Goal: Transaction & Acquisition: Purchase product/service

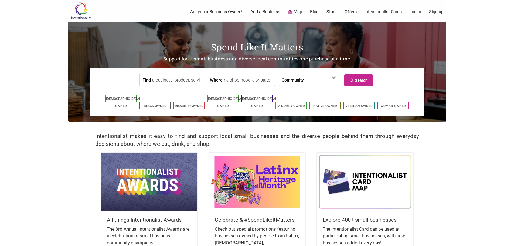
click at [416, 11] on link "Log In" at bounding box center [416, 12] width 12 height 6
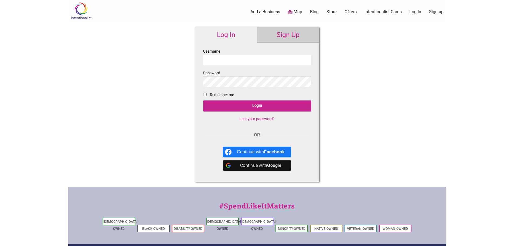
click at [237, 57] on input "Username" at bounding box center [257, 60] width 108 height 11
type input "[URL][DOMAIN_NAME][DOMAIN_NAME]"
click at [426, 84] on div "Intentionalist Spend like it matters 0 Add a Business Map Blog Store Offers Int…" at bounding box center [257, 161] width 378 height 323
click at [383, 11] on link "Intentionalist Cards" at bounding box center [383, 12] width 37 height 6
click at [79, 13] on img at bounding box center [81, 11] width 26 height 18
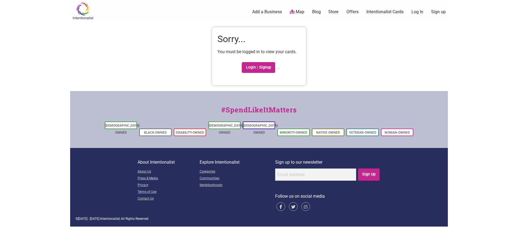
drag, startPoint x: 382, startPoint y: 67, endPoint x: 42, endPoint y: 11, distance: 344.1
click at [379, 66] on div "Intentionalist Spend like it matters 0 Add a Business Map Blog Store Offers Int…" at bounding box center [259, 113] width 378 height 227
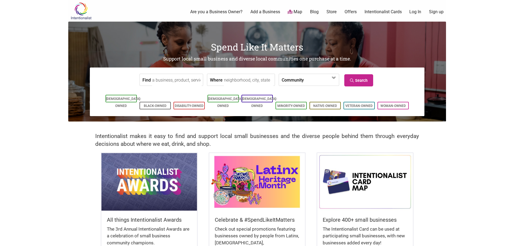
click at [383, 12] on link "Intentionalist Cards" at bounding box center [383, 12] width 37 height 6
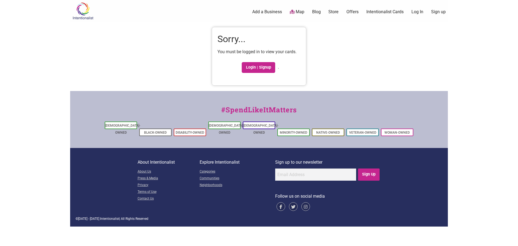
click at [81, 12] on img at bounding box center [83, 11] width 26 height 18
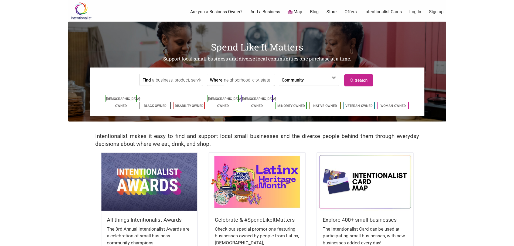
click at [332, 12] on link "Store" at bounding box center [332, 12] width 10 height 6
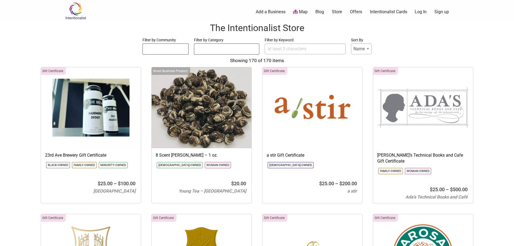
select select
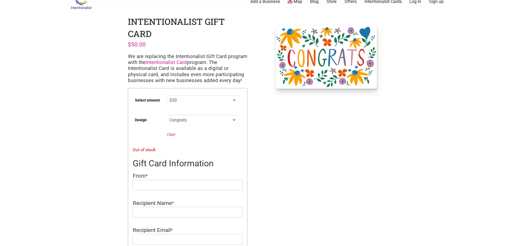
scroll to position [11, 0]
click at [172, 98] on select "Choose an option $5 $10 $15 $20 $25 $50 $100 $150 $200 $500" at bounding box center [203, 100] width 73 height 11
select select "$20"
click at [167, 95] on select "Choose an option $5 $10 $15 $20 $25 $50 $100 $150 $200 $500" at bounding box center [203, 100] width 73 height 11
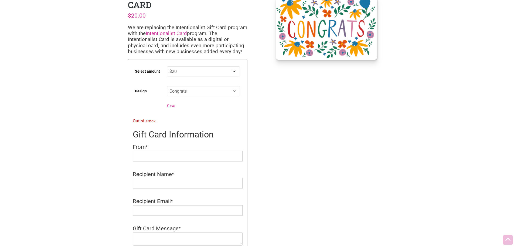
scroll to position [39, 0]
click at [232, 86] on select "Choose an option Thank You Warm Wishes Coffee Cups Hearts Original Logo Happy B…" at bounding box center [203, 91] width 73 height 11
select select "Thank You"
click at [167, 86] on select "Choose an option Thank You Warm Wishes Coffee Cups Hearts Original Logo Happy B…" at bounding box center [203, 91] width 73 height 11
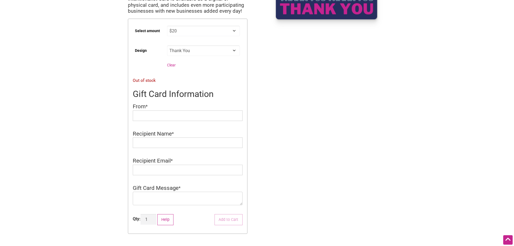
scroll to position [80, 0]
click at [224, 119] on input "From" at bounding box center [188, 115] width 110 height 11
type input "United Way"
type input "[PERSON_NAME]"
drag, startPoint x: 167, startPoint y: 167, endPoint x: 164, endPoint y: 171, distance: 4.5
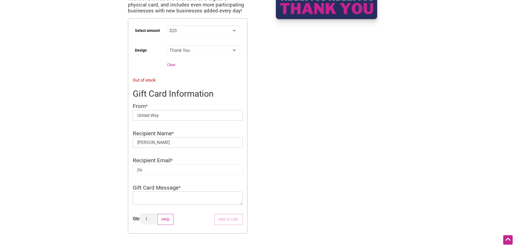
click at [167, 167] on input "jta" at bounding box center [188, 169] width 110 height 11
type input "[EMAIL_ADDRESS][DOMAIN_NAME]"
click at [188, 198] on textarea "Gift Card Message" at bounding box center [188, 197] width 110 height 13
type textarea "Thank you, [PERSON_NAME], for all you do!"
click at [310, 184] on div "Intentionalist Spend like it matters 0 Add a Business Map Blog Store Offers Int…" at bounding box center [257, 156] width 378 height 472
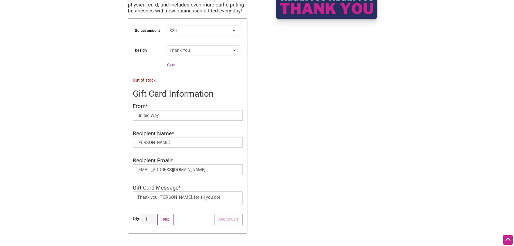
click at [181, 80] on p "Out of stock" at bounding box center [188, 80] width 110 height 7
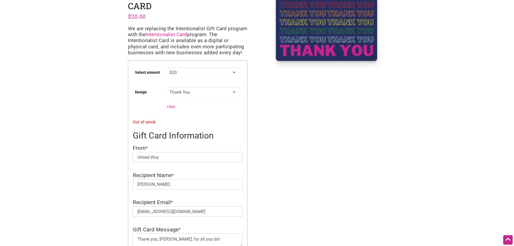
scroll to position [0, 0]
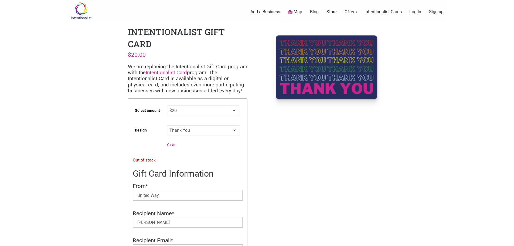
click at [174, 73] on link "Intentionalist Card" at bounding box center [166, 73] width 41 height 6
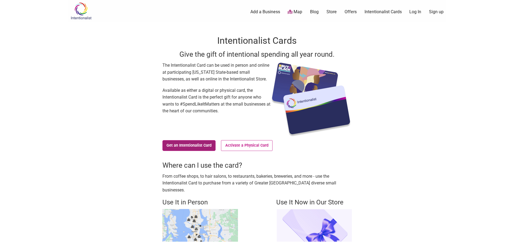
click at [194, 147] on link "Get an Intentionalist Card" at bounding box center [189, 145] width 53 height 11
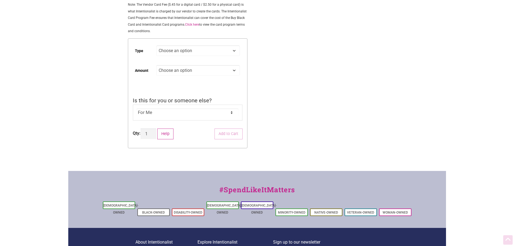
scroll to position [108, 0]
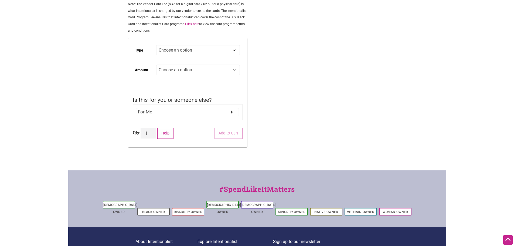
click at [151, 116] on select "For Me For Someone Else" at bounding box center [188, 112] width 102 height 8
select select "For Someone Else"
click at [137, 108] on select "For Me For Someone Else" at bounding box center [188, 112] width 102 height 8
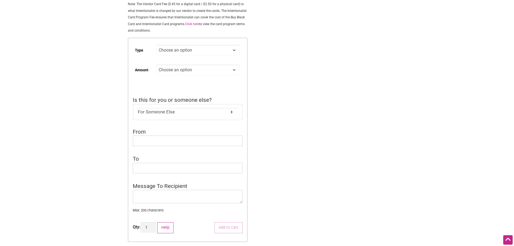
drag, startPoint x: 275, startPoint y: 115, endPoint x: 271, endPoint y: 117, distance: 5.0
click at [274, 116] on div "Intentionalist Spend like it matters 0 Add a Business Map Blog Store Offers Int…" at bounding box center [257, 146] width 378 height 508
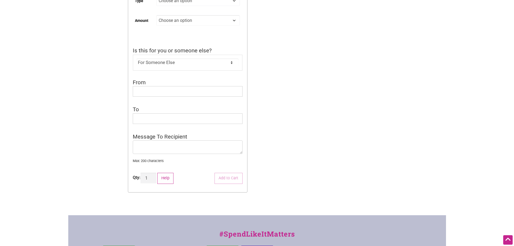
scroll to position [66, 0]
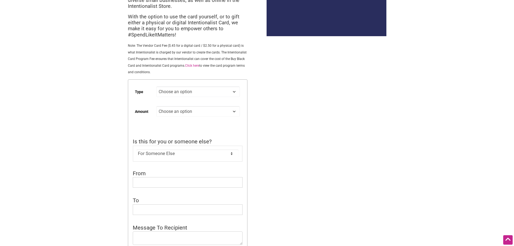
click at [211, 97] on select "Choose an option Digital Physical" at bounding box center [197, 91] width 83 height 11
click at [156, 86] on select "Choose an option Digital Physical" at bounding box center [197, 91] width 83 height 11
select select "Digital"
click at [198, 109] on select "Choose an option Custom 25 50 100 150 200 250 500" at bounding box center [197, 111] width 83 height 11
select select "Custom"
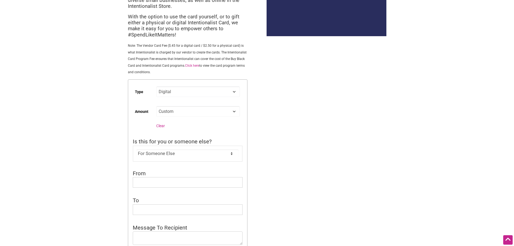
click at [156, 106] on select "Choose an option Custom 25 50 100 150 200 250 500" at bounding box center [197, 111] width 83 height 11
select select "Digital"
select select "Custom"
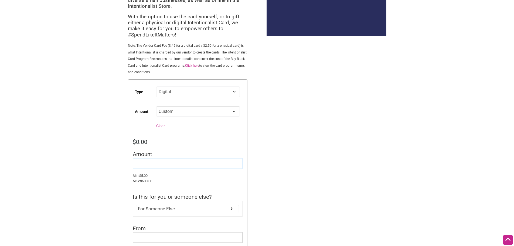
click at [156, 163] on input "Amount" at bounding box center [188, 163] width 110 height 11
type input "20"
click at [401, 97] on div "Intentionalist Spend like it matters 0 Add a Business Map Blog Store Offers Int…" at bounding box center [257, 229] width 378 height 590
click at [178, 138] on form "Type Choose an option Digital Physical Amount Choose an option Custom 25 50 100…" at bounding box center [188, 222] width 120 height 286
click at [175, 113] on select "Choose an option Custom 25 50 100 150 200 250 500" at bounding box center [197, 111] width 83 height 11
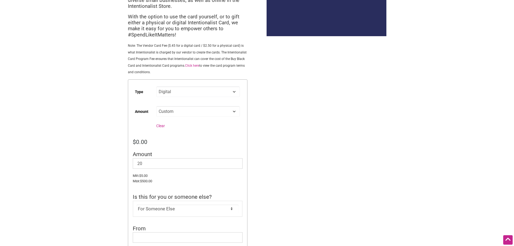
click at [138, 141] on bdi "$ 0.00" at bounding box center [140, 141] width 15 height 7
click at [90, 167] on div "Intentionalist Spend like it matters 0 Add a Business Map Blog Store Offers Int…" at bounding box center [257, 229] width 378 height 590
click at [158, 163] on input "20" at bounding box center [188, 163] width 110 height 11
click at [77, 169] on div "Intentionalist Spend like it matters 0 Add a Business Map Blog Store Offers Int…" at bounding box center [257, 229] width 378 height 590
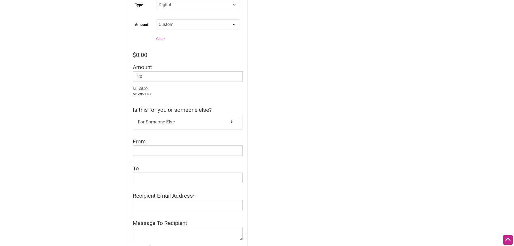
scroll to position [174, 0]
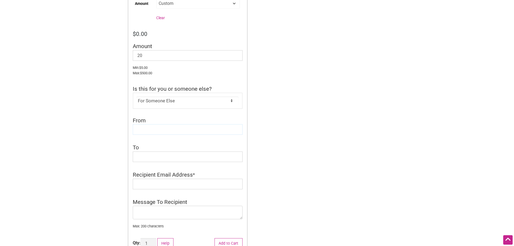
click at [167, 128] on input "From" at bounding box center [188, 129] width 110 height 11
type input "United Way"
click at [148, 158] on input "To" at bounding box center [188, 156] width 110 height 11
type input "[PERSON_NAME]"
drag, startPoint x: 379, startPoint y: 153, endPoint x: 226, endPoint y: 182, distance: 156.0
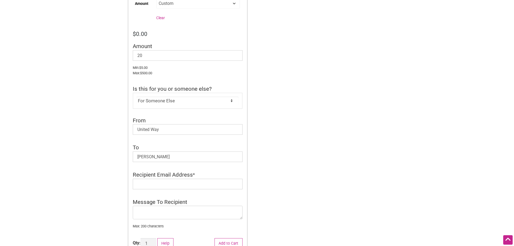
click at [376, 154] on div "Intentionalist Spend like it matters 0 Add a Business Map Blog Store Offers Int…" at bounding box center [257, 121] width 378 height 590
click at [182, 186] on input "Recipient Email Address" at bounding box center [188, 184] width 110 height 11
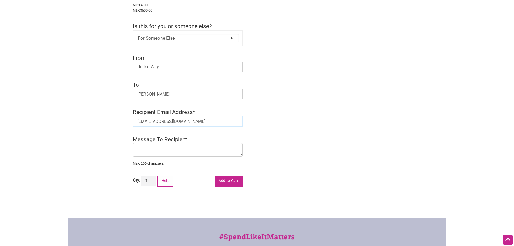
scroll to position [255, 0]
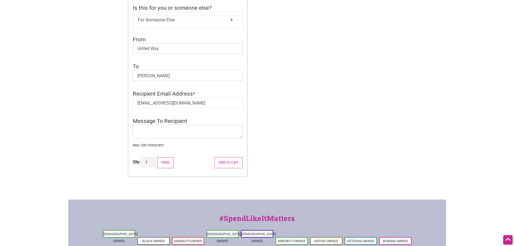
type input "[EMAIL_ADDRESS][DOMAIN_NAME]"
click at [165, 128] on textarea "Message To Recipient" at bounding box center [188, 131] width 110 height 13
type textarea "Thank you, [PERSON_NAME], for all that you do!"
click at [220, 163] on button "Add to Cart" at bounding box center [229, 162] width 28 height 11
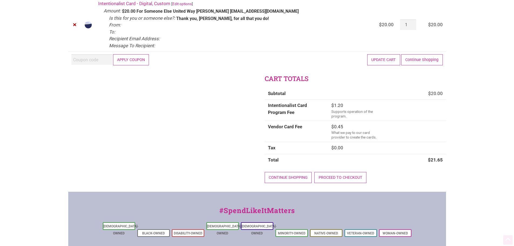
scroll to position [157, 0]
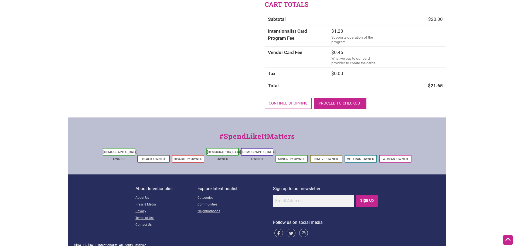
click at [336, 103] on link "Proceed to checkout" at bounding box center [341, 103] width 52 height 11
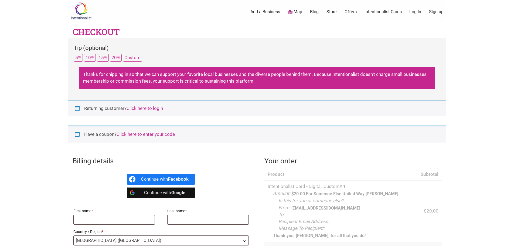
select select "WA"
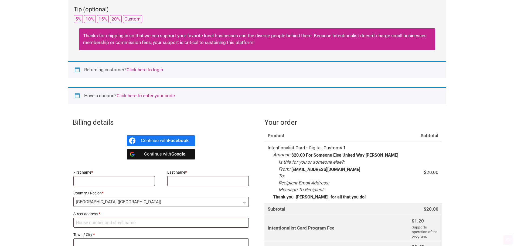
scroll to position [108, 0]
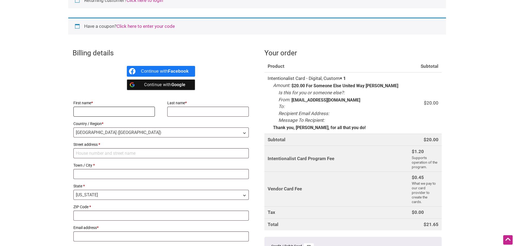
click at [125, 114] on input "First name *" at bounding box center [114, 112] width 82 height 10
type input "[PERSON_NAME]"
click at [193, 111] on input "Last name *" at bounding box center [208, 112] width 82 height 10
type input "Sto [PERSON_NAME]"
click at [360, 146] on th "Intentionalist Card Program Fee" at bounding box center [337, 159] width 144 height 26
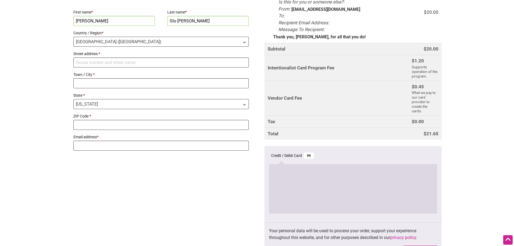
scroll to position [189, 0]
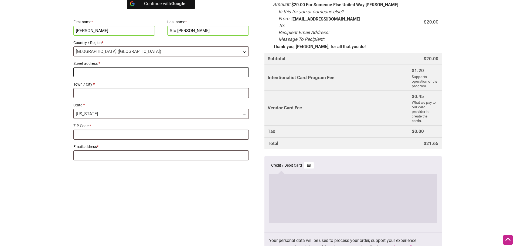
click at [119, 70] on input "Street address *" at bounding box center [161, 72] width 176 height 10
type input "[STREET_ADDRESS]"
click at [103, 92] on input "Town / City *" at bounding box center [161, 93] width 176 height 10
click at [103, 94] on input "Town / City *" at bounding box center [161, 93] width 176 height 10
type input "[GEOGRAPHIC_DATA]"
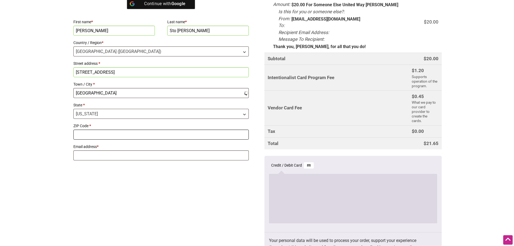
click at [120, 131] on input "ZIP Code *" at bounding box center [161, 135] width 176 height 10
type input "98104"
click at [123, 156] on input "Email address *" at bounding box center [161, 155] width 176 height 10
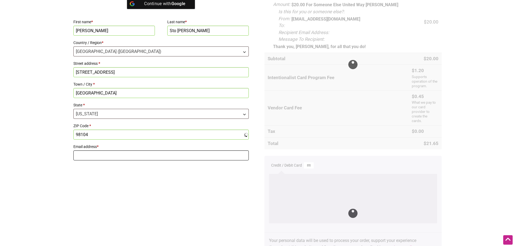
type input "[EMAIL_ADDRESS][DOMAIN_NAME]"
click at [196, 198] on div "Billing details Continue with Facebook Continue with Google First name * [PERSO…" at bounding box center [257, 120] width 378 height 314
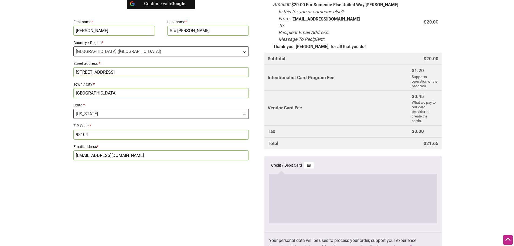
click at [180, 188] on div "Billing details Continue with Facebook Continue with Google First name * [PERSO…" at bounding box center [257, 120] width 378 height 314
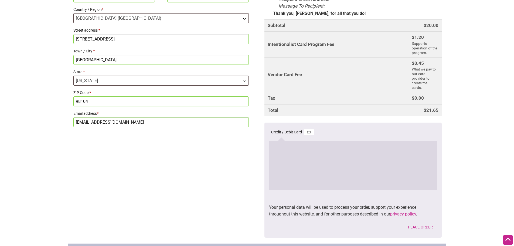
scroll to position [270, 0]
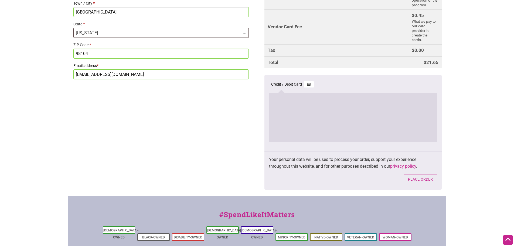
click at [429, 174] on button "Place order" at bounding box center [420, 179] width 33 height 11
